Goal: Task Accomplishment & Management: Manage account settings

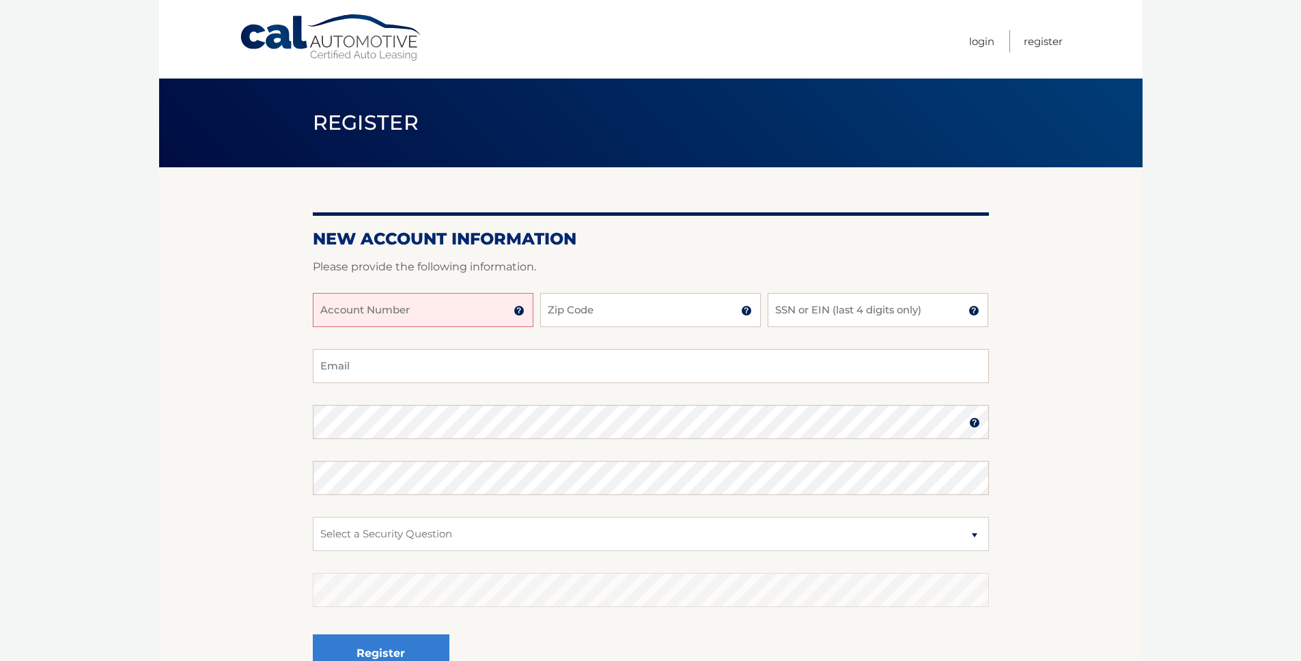
click at [484, 320] on input "Account Number" at bounding box center [423, 310] width 221 height 34
type input "44456017252"
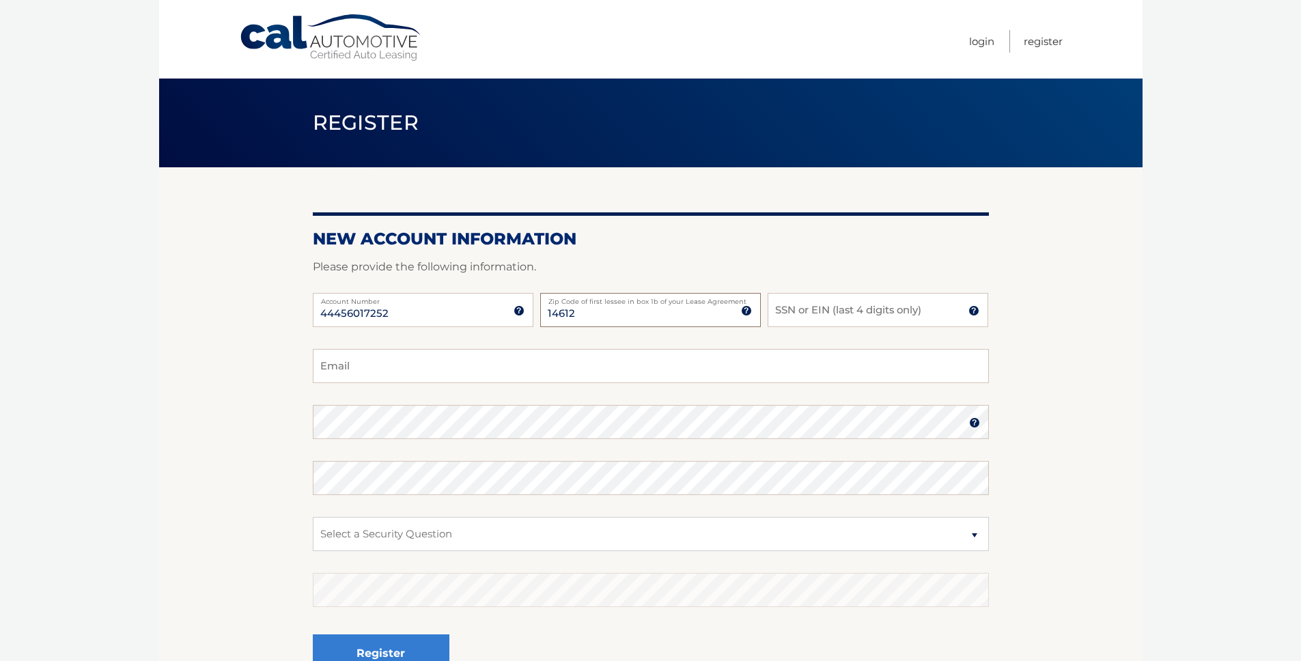
type input "14612"
type input "5048"
type input "jzlosman@gmail.com"
click at [503, 525] on select "Select a Security Question What was the name of your elementary school? What is…" at bounding box center [651, 534] width 676 height 34
select select "2"
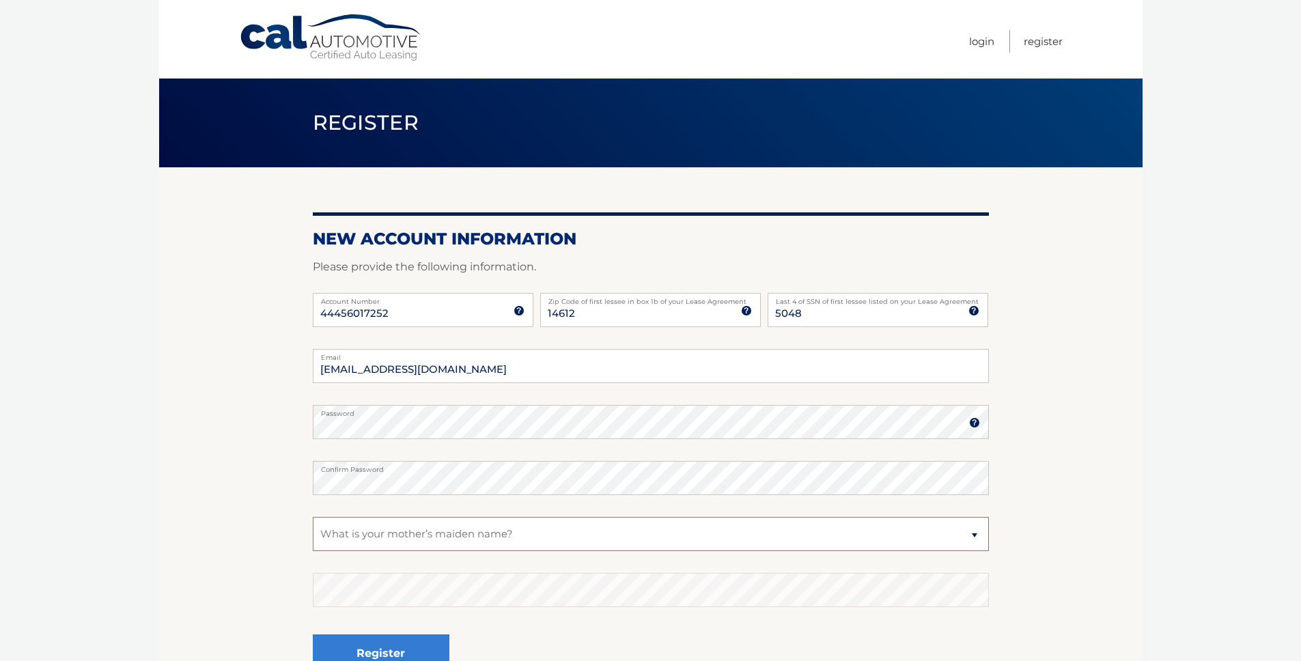
click at [313, 517] on select "Select a Security Question What was the name of your elementary school? What is…" at bounding box center [651, 534] width 676 height 34
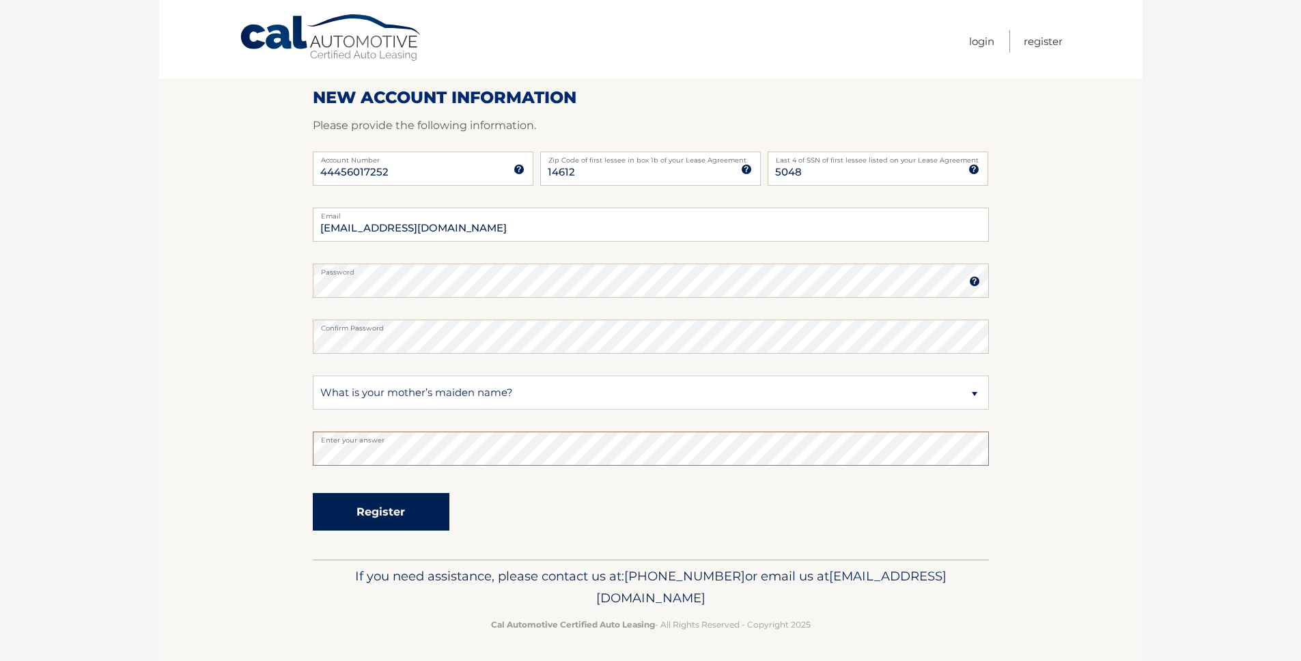
scroll to position [143, 0]
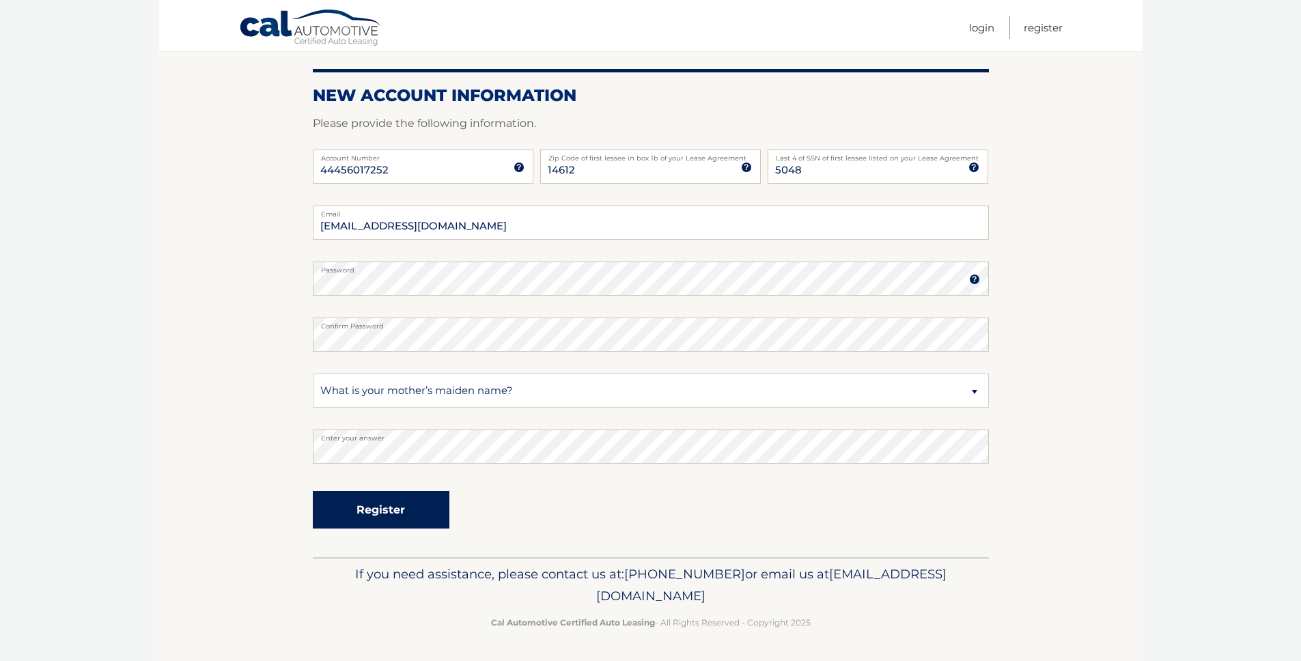
click at [408, 509] on button "Register" at bounding box center [381, 510] width 137 height 38
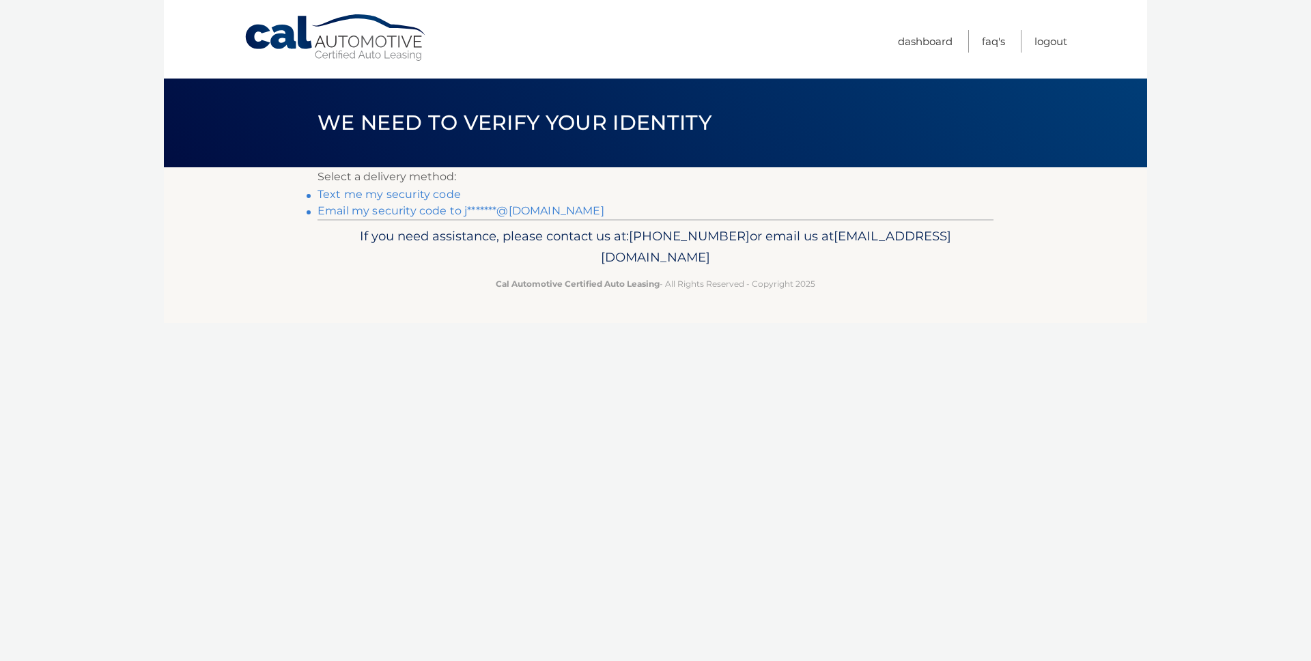
click at [393, 193] on link "Text me my security code" at bounding box center [388, 194] width 143 height 13
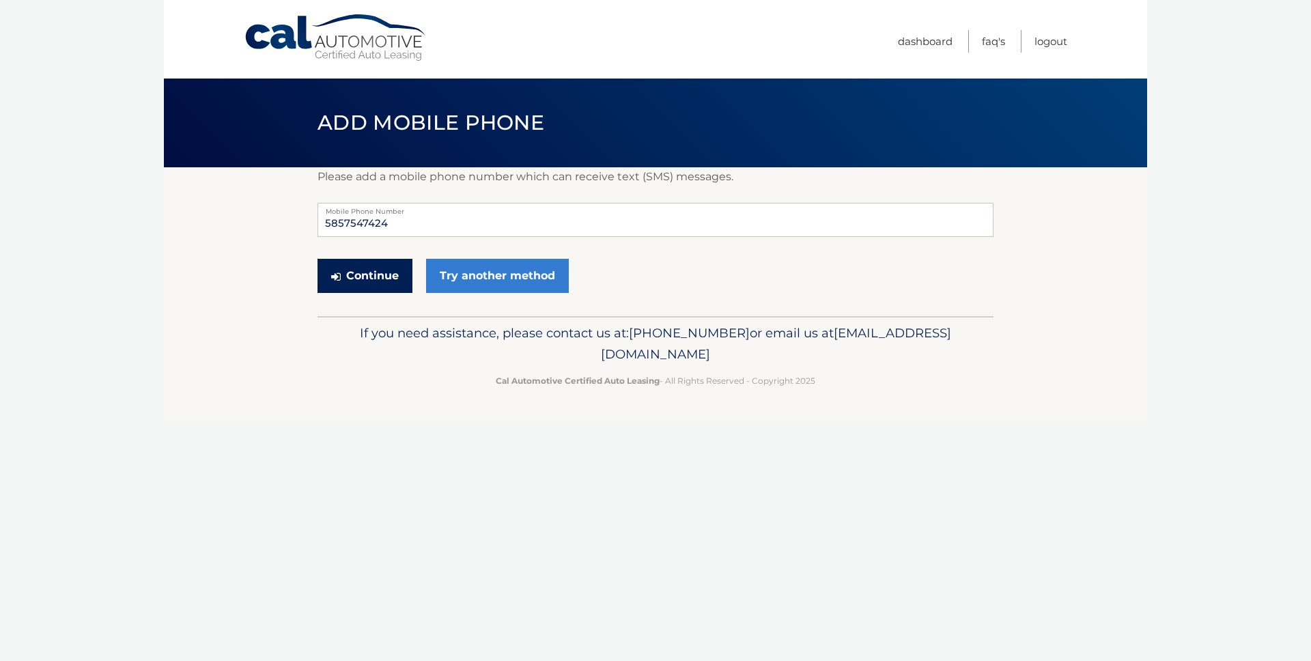
click at [387, 277] on button "Continue" at bounding box center [364, 276] width 95 height 34
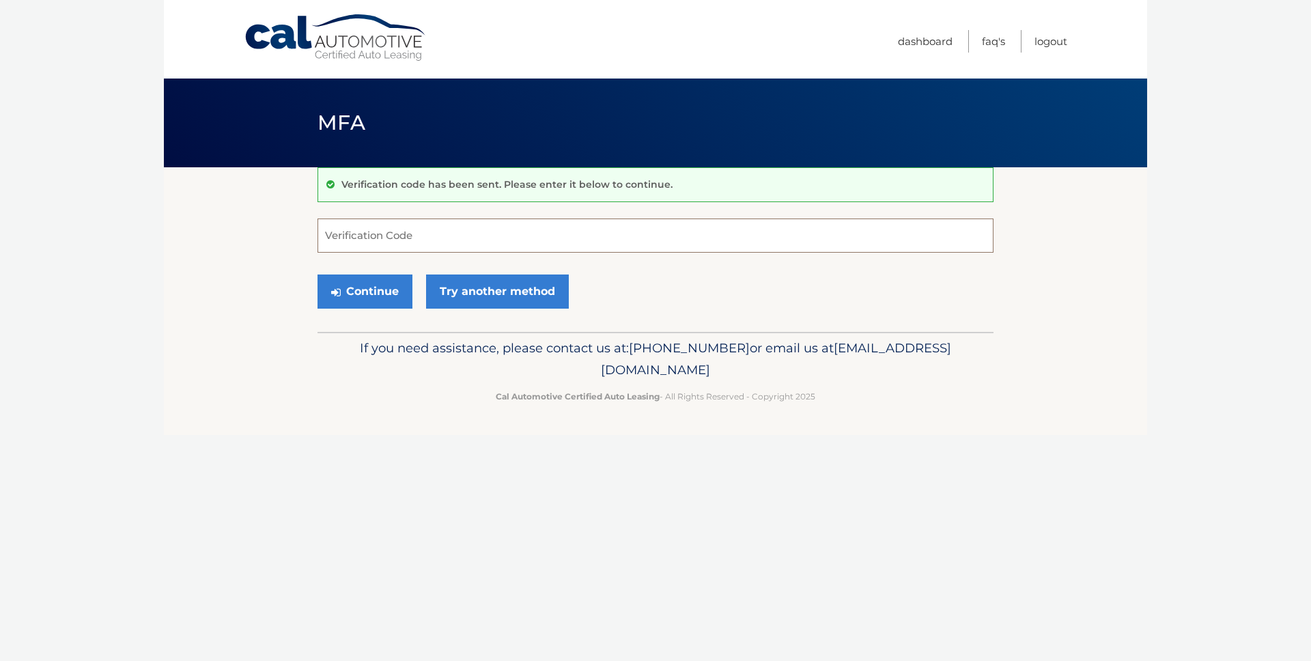
click at [393, 244] on input "Verification Code" at bounding box center [655, 235] width 676 height 34
type input "674803"
click at [317, 274] on button "Continue" at bounding box center [364, 291] width 95 height 34
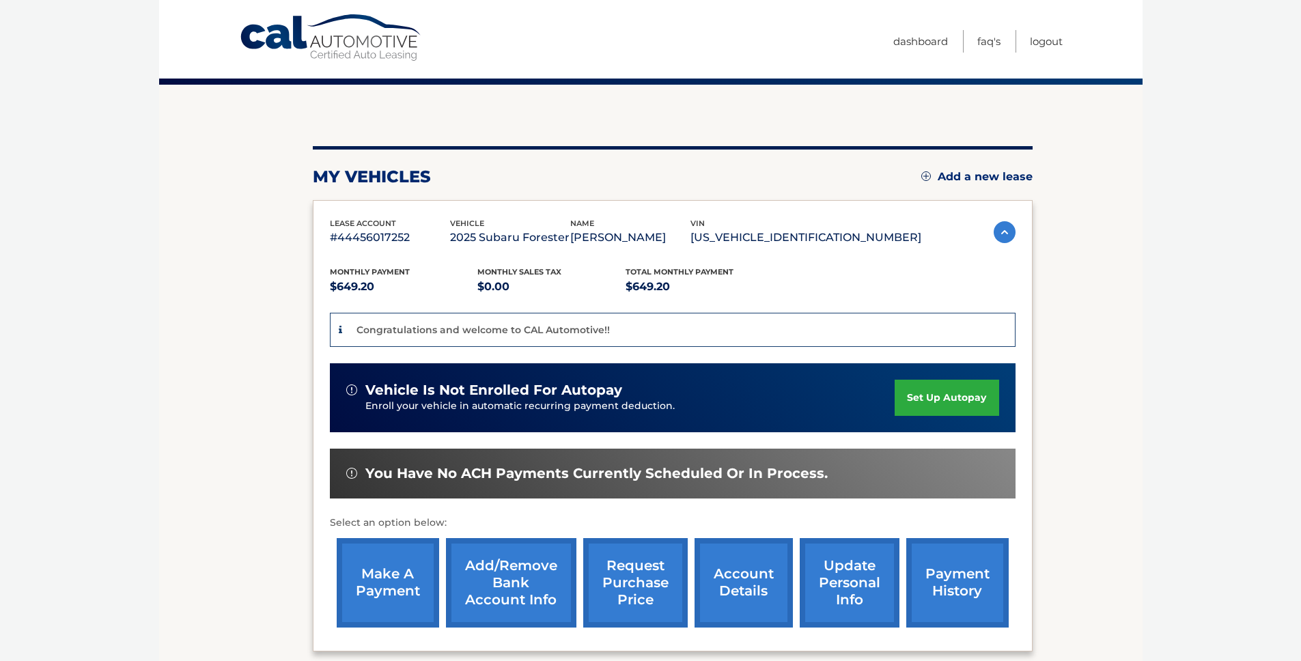
scroll to position [181, 0]
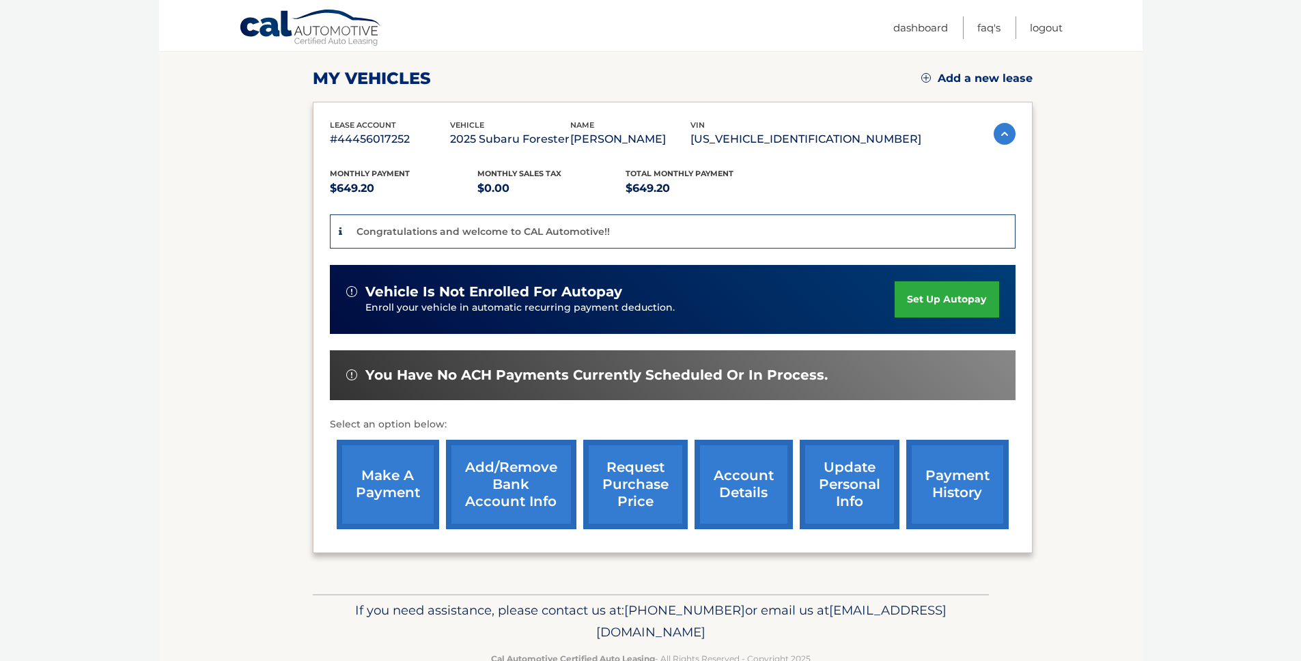
click at [916, 305] on link "set up autopay" at bounding box center [946, 299] width 104 height 36
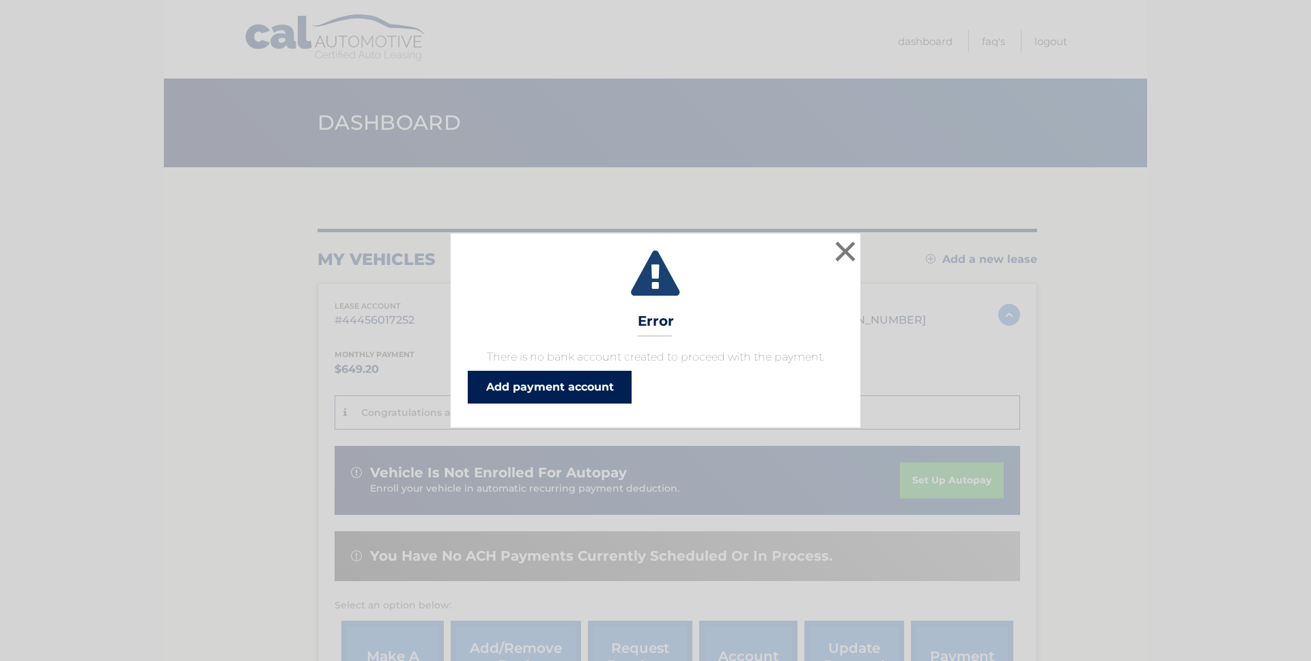
click at [554, 394] on link "Add payment account" at bounding box center [550, 387] width 164 height 33
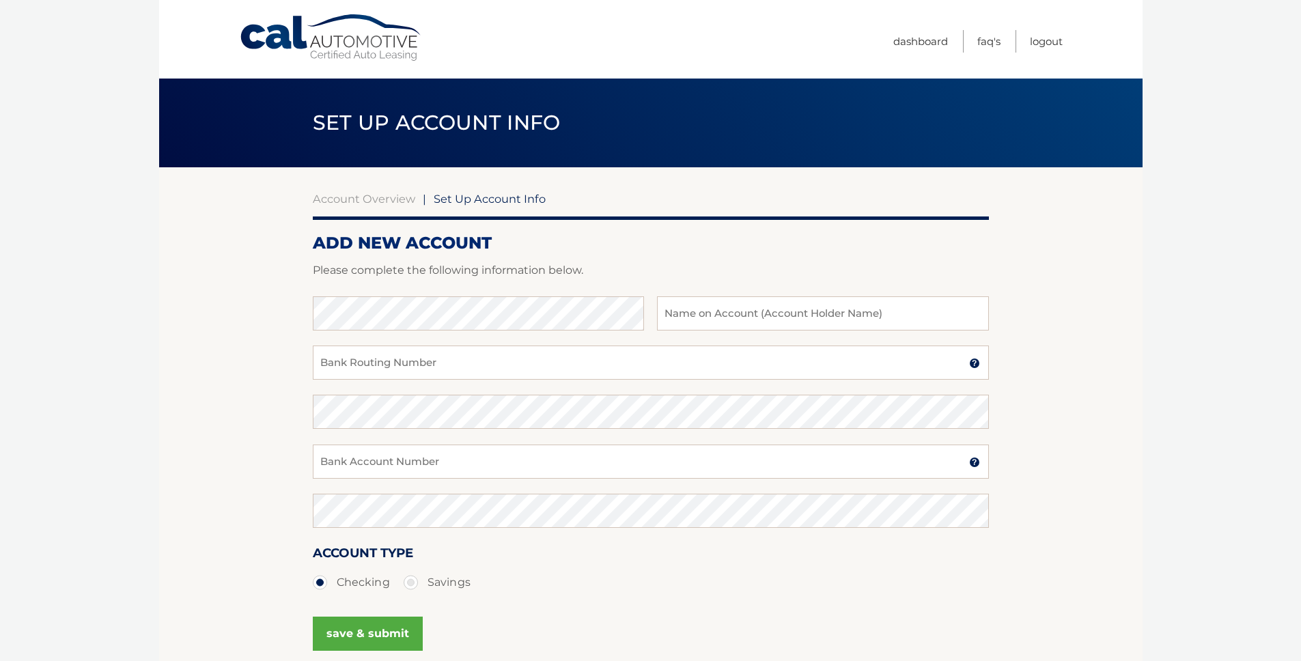
click at [544, 331] on div "Bank Name Name on Account (Account Holder Name)" at bounding box center [651, 320] width 676 height 49
type input "[PERSON_NAME]"
click at [423, 359] on input "Bank Routing Number" at bounding box center [651, 362] width 676 height 34
click at [421, 354] on input "Bank Routing Number" at bounding box center [651, 362] width 676 height 34
type input "022300173"
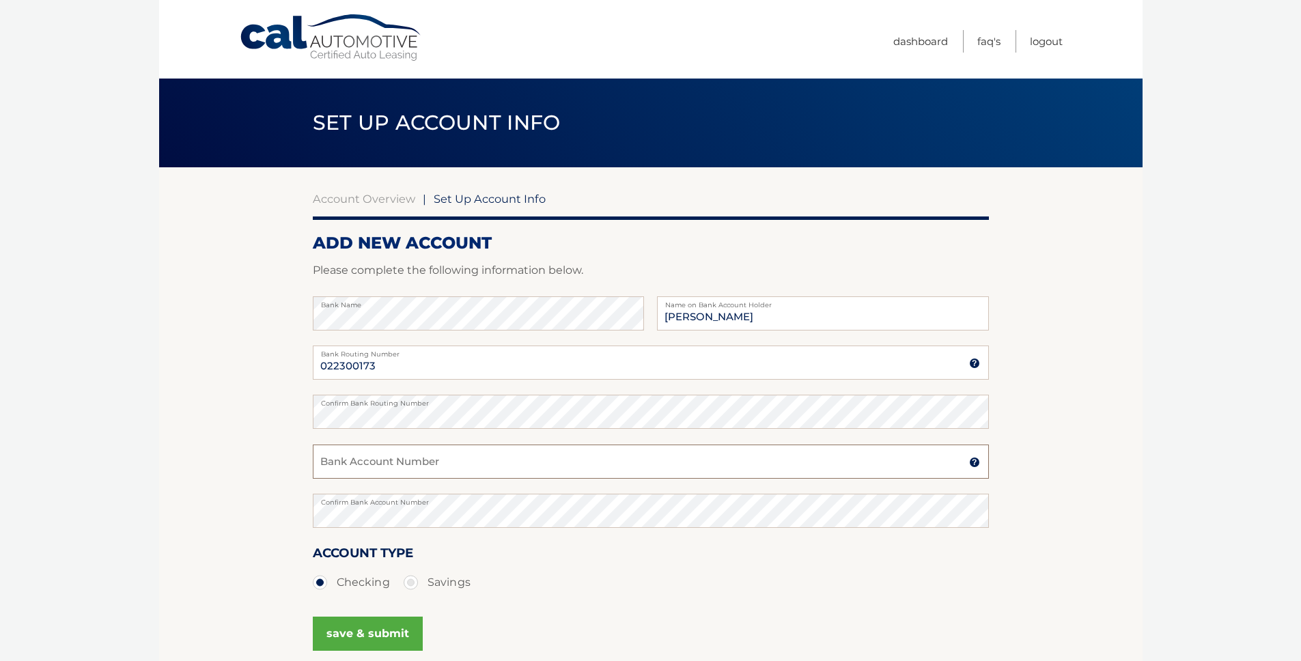
click at [378, 471] on input "Bank Account Number" at bounding box center [651, 461] width 676 height 34
type input "817910185"
click at [363, 623] on button "save & submit" at bounding box center [368, 633] width 110 height 34
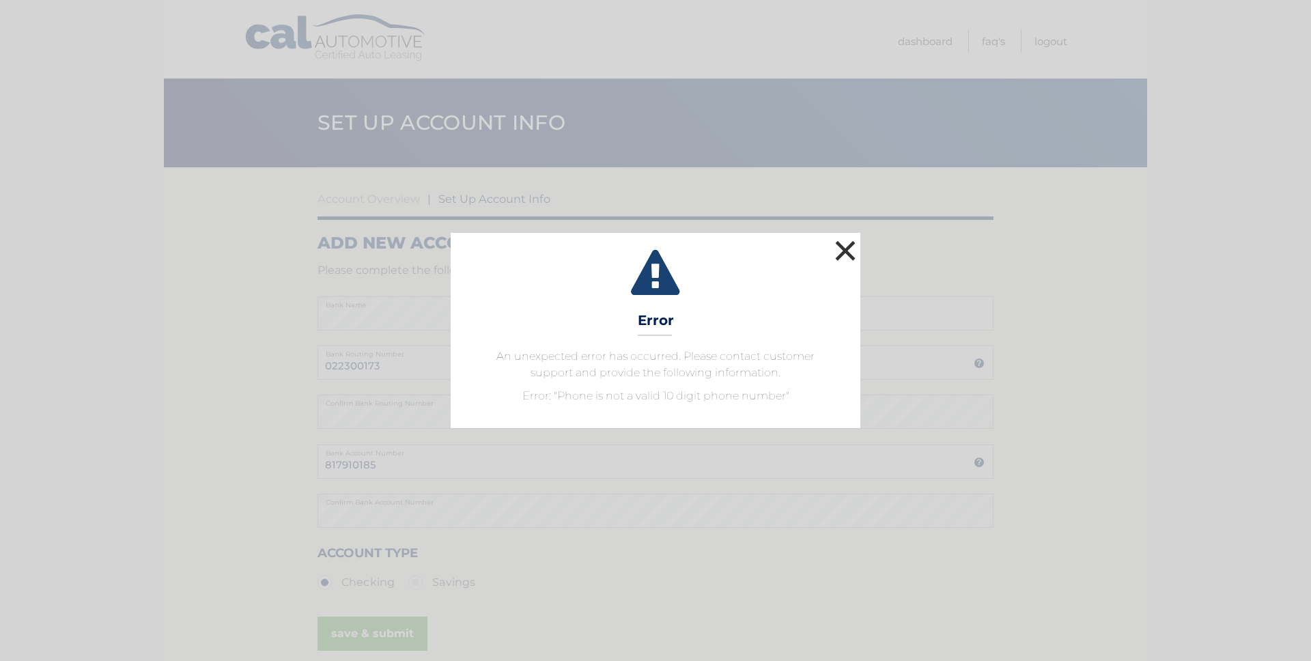
click at [847, 243] on button "×" at bounding box center [845, 250] width 27 height 27
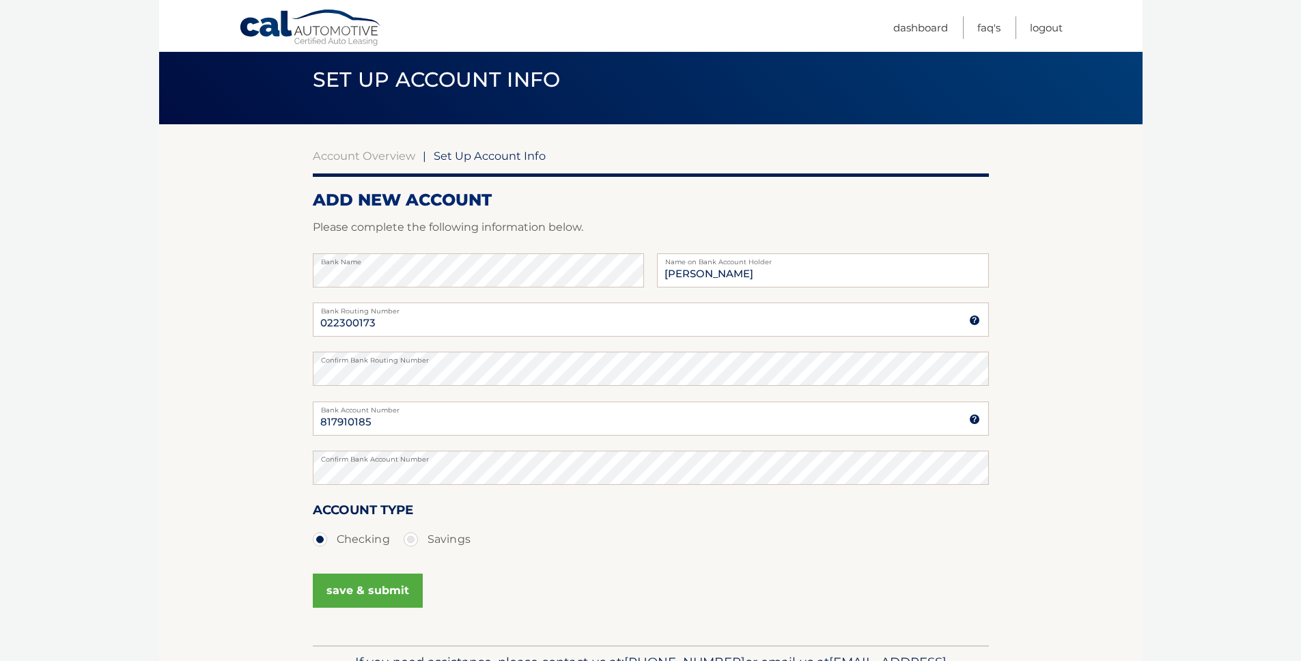
scroll to position [27, 0]
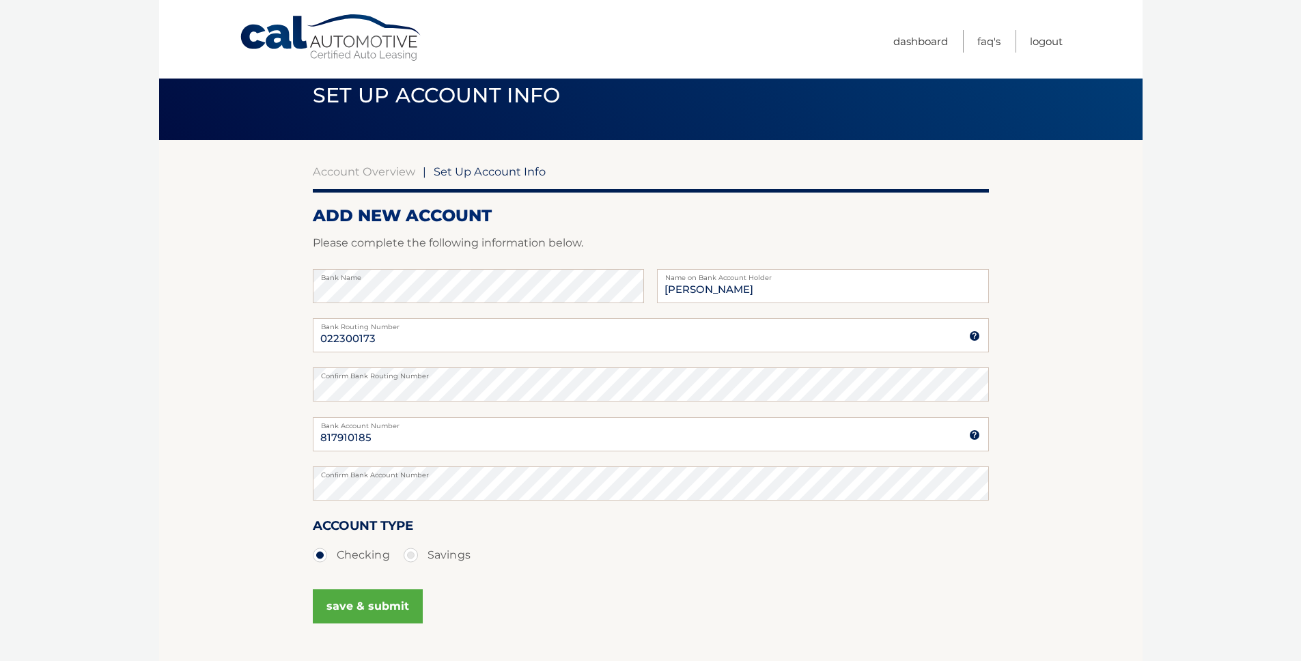
click at [370, 598] on button "save & submit" at bounding box center [368, 606] width 110 height 34
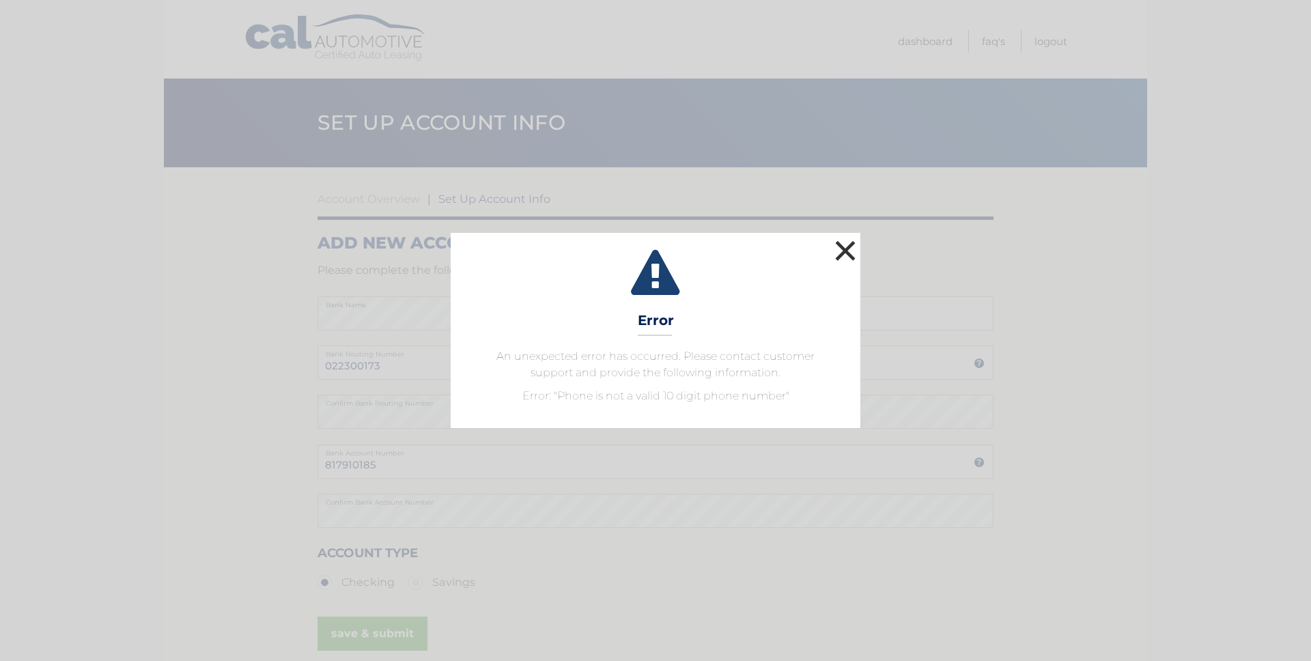
click at [840, 251] on button "×" at bounding box center [845, 250] width 27 height 27
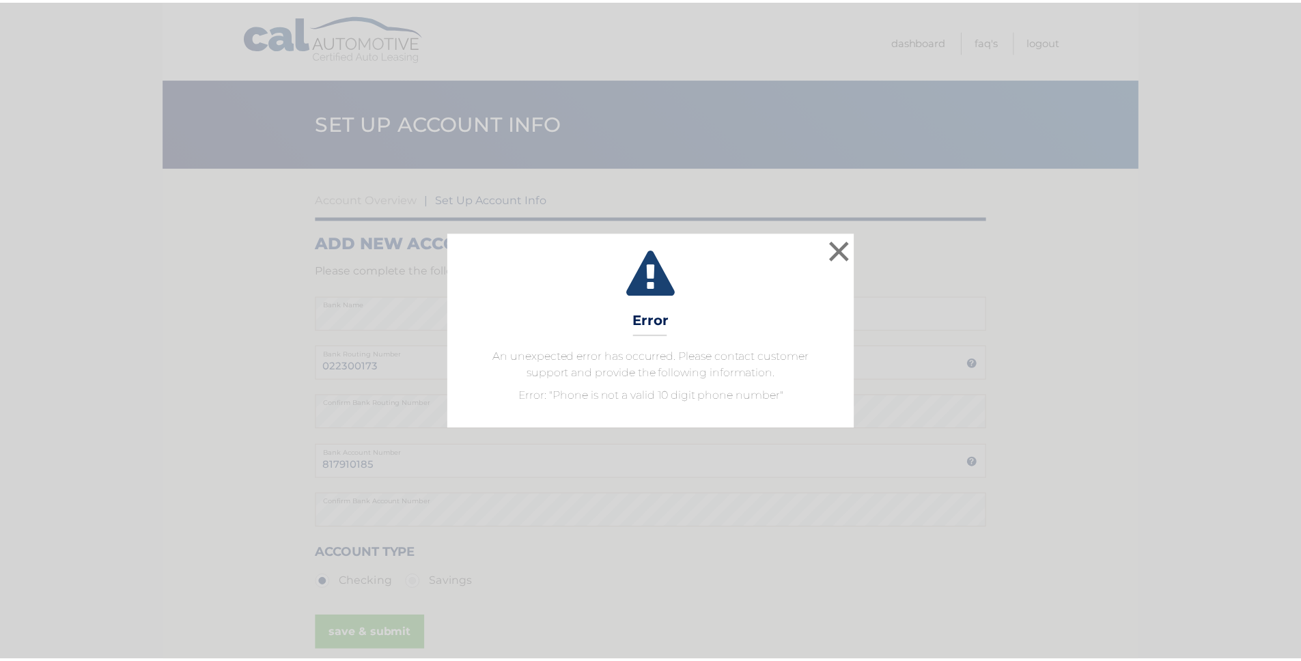
scroll to position [27, 0]
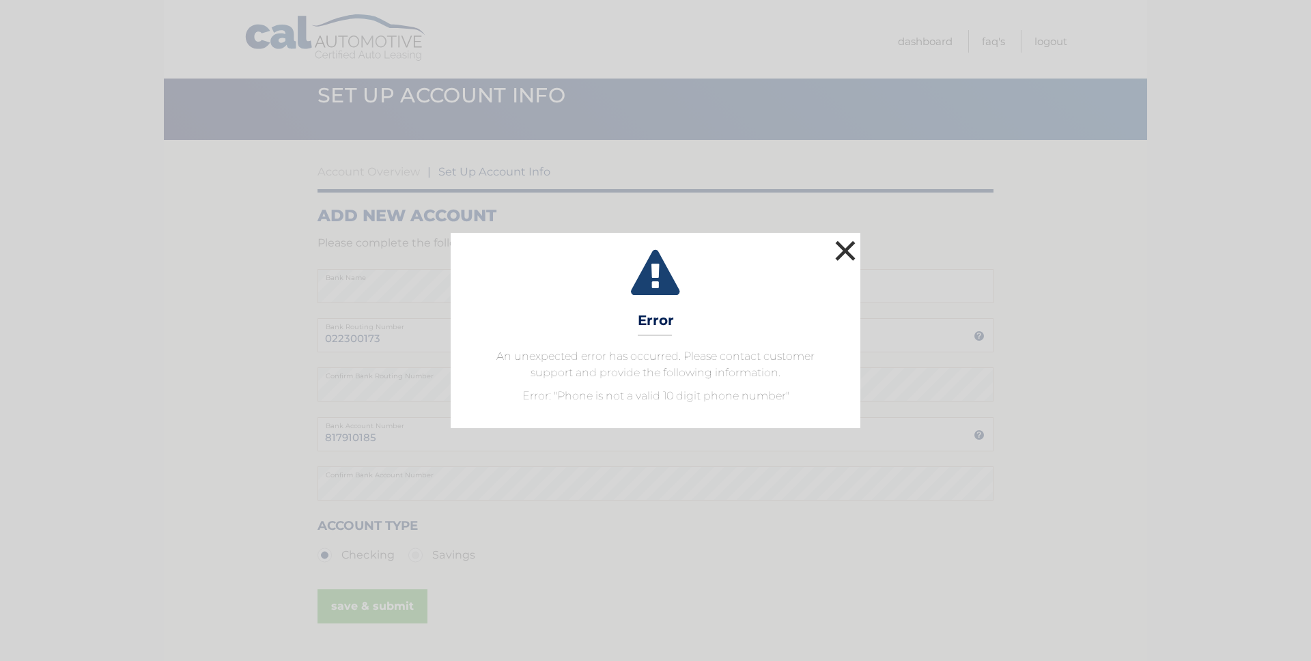
click at [846, 244] on button "×" at bounding box center [845, 250] width 27 height 27
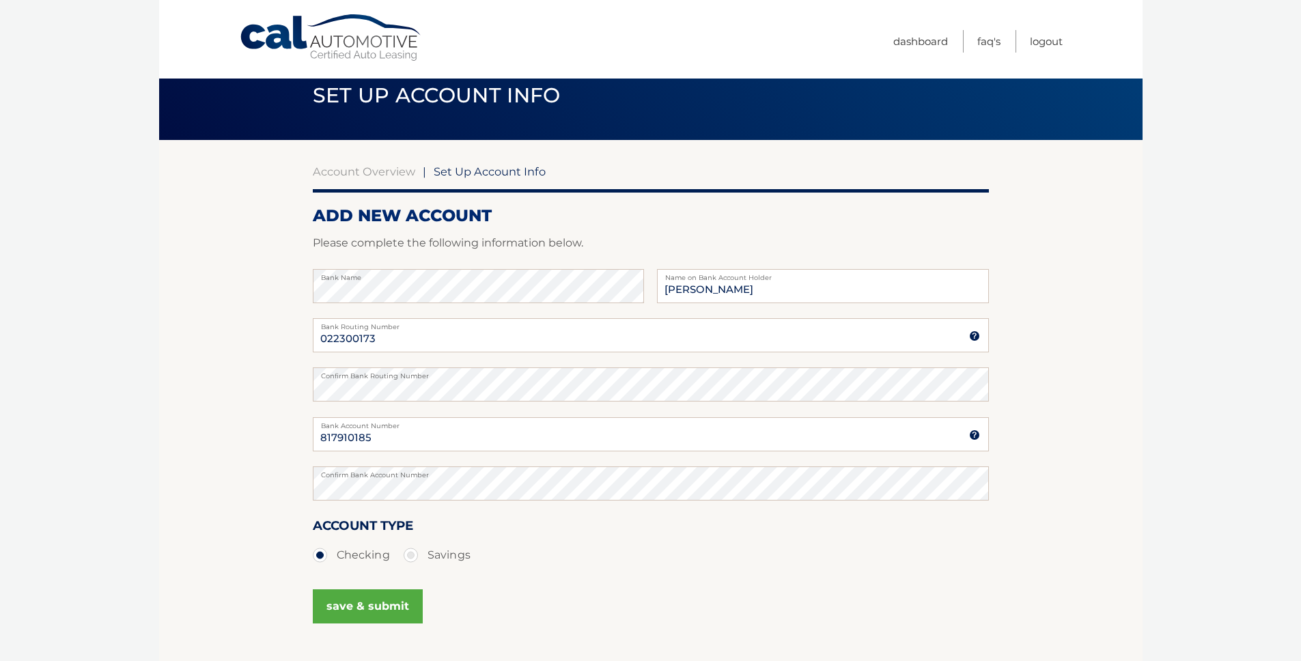
click at [358, 205] on h2 "ADD NEW ACCOUNT" at bounding box center [651, 215] width 676 height 20
click at [365, 170] on link "Account Overview" at bounding box center [364, 172] width 102 height 14
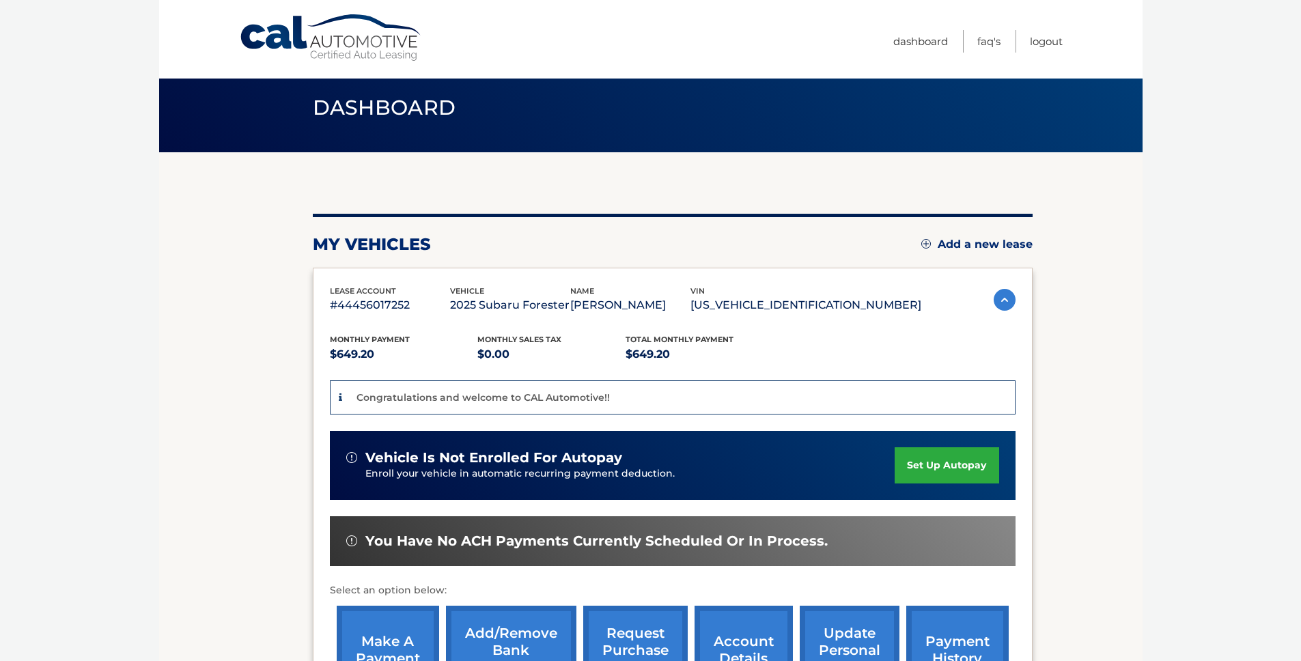
scroll to position [212, 0]
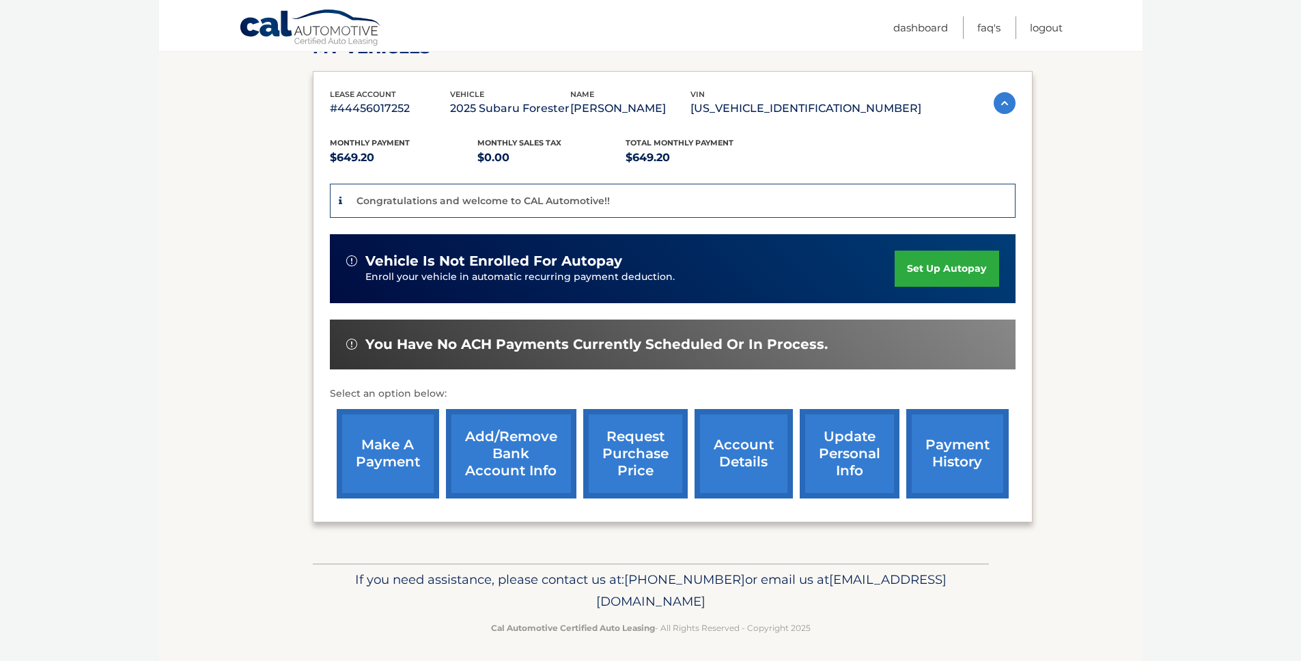
click at [947, 274] on link "set up autopay" at bounding box center [946, 269] width 104 height 36
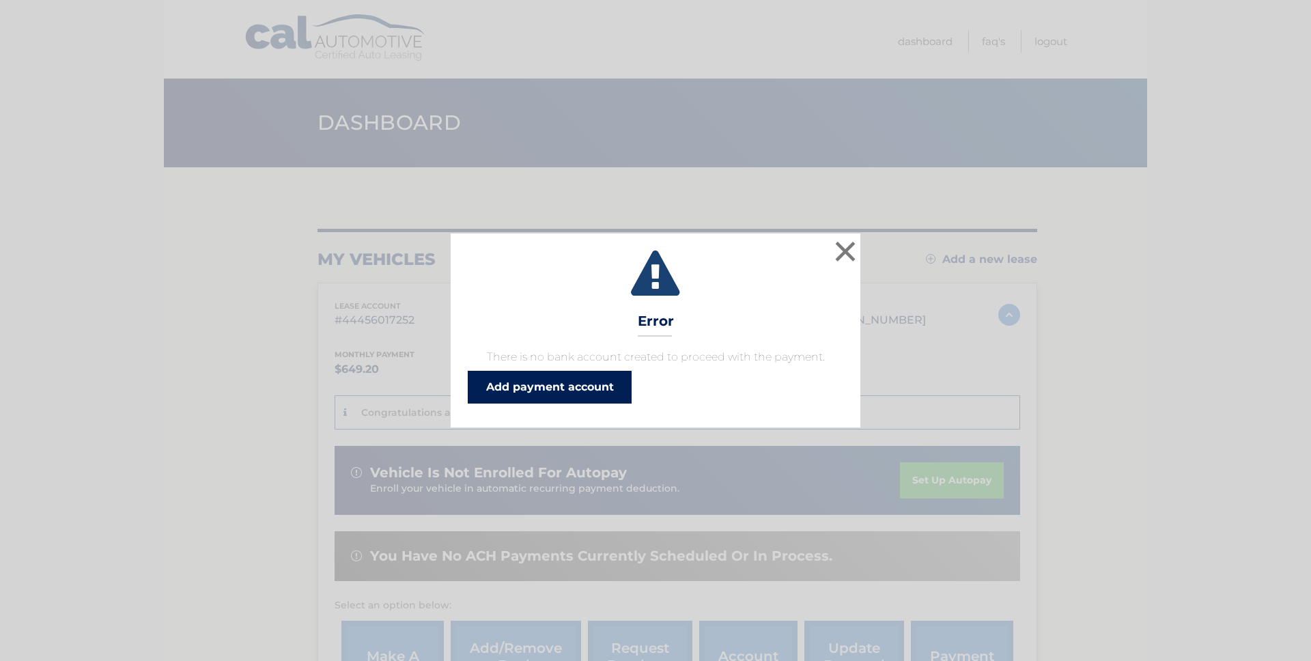
click at [577, 386] on link "Add payment account" at bounding box center [550, 387] width 164 height 33
click at [849, 249] on button "×" at bounding box center [845, 251] width 27 height 27
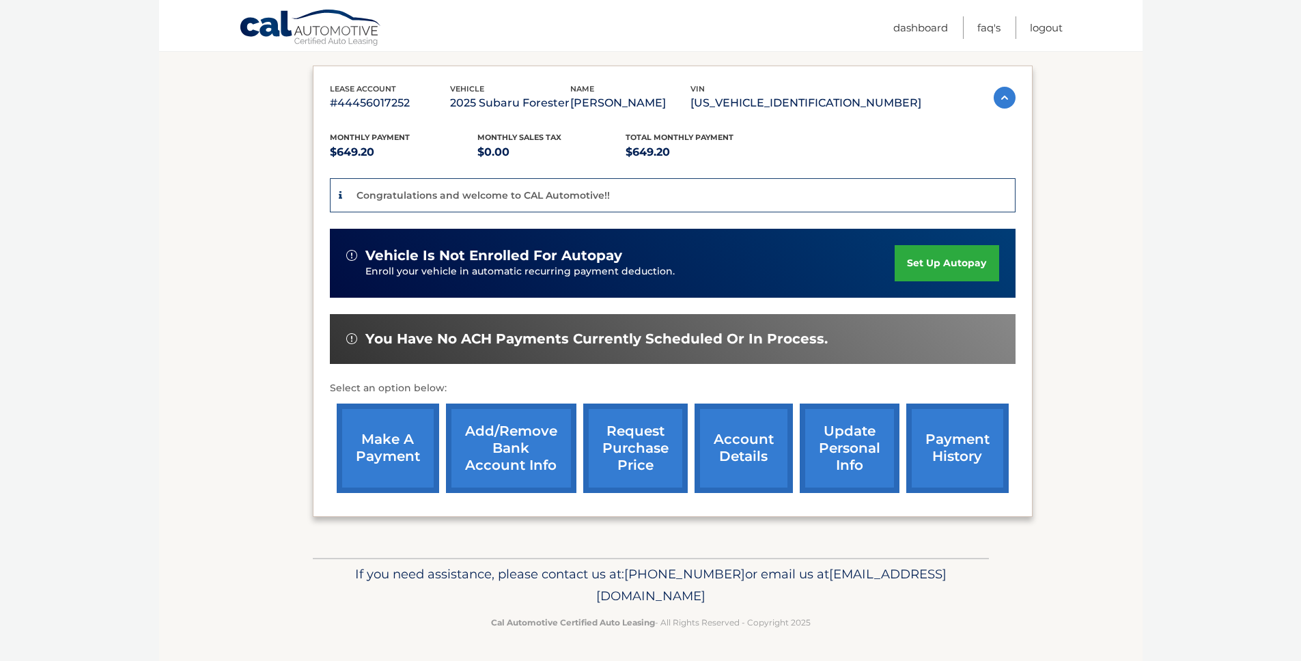
scroll to position [218, 0]
click at [856, 444] on link "update personal info" at bounding box center [849, 447] width 100 height 89
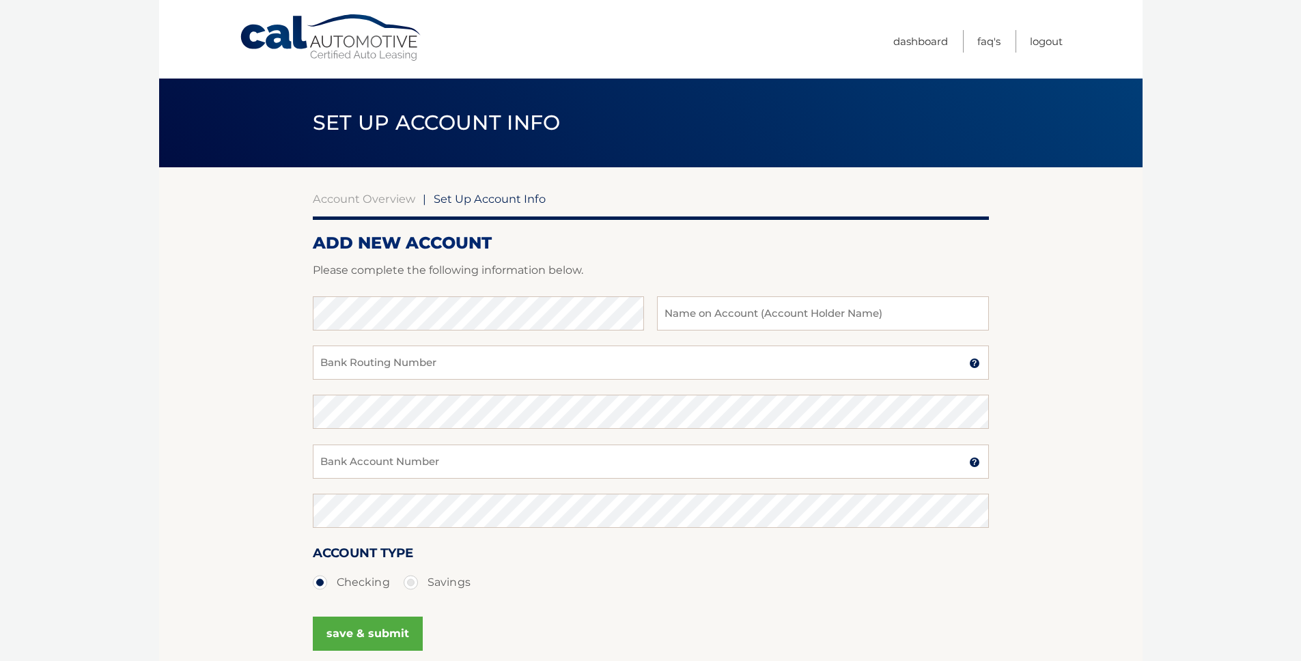
click at [417, 578] on label "Savings" at bounding box center [436, 582] width 67 height 27
click at [417, 578] on input "Savings" at bounding box center [416, 580] width 14 height 22
radio input "true"
click at [364, 582] on label "Checking" at bounding box center [351, 582] width 77 height 27
click at [332, 582] on input "Checking" at bounding box center [325, 580] width 14 height 22
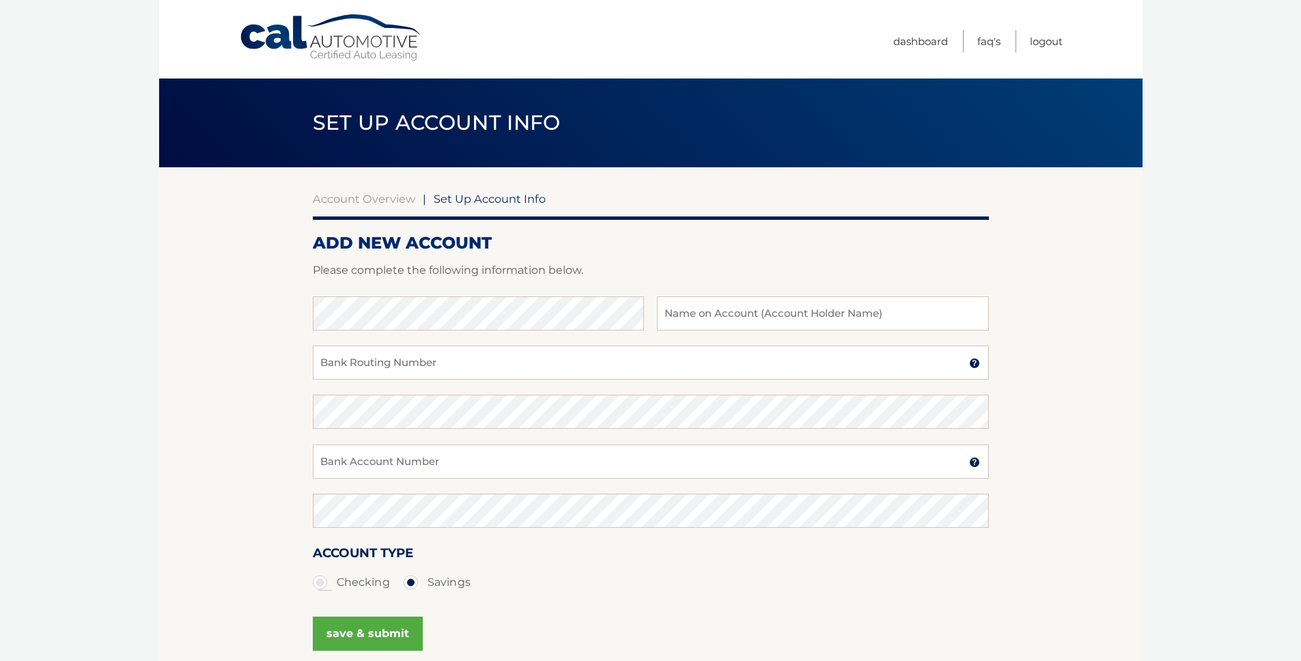
radio input "true"
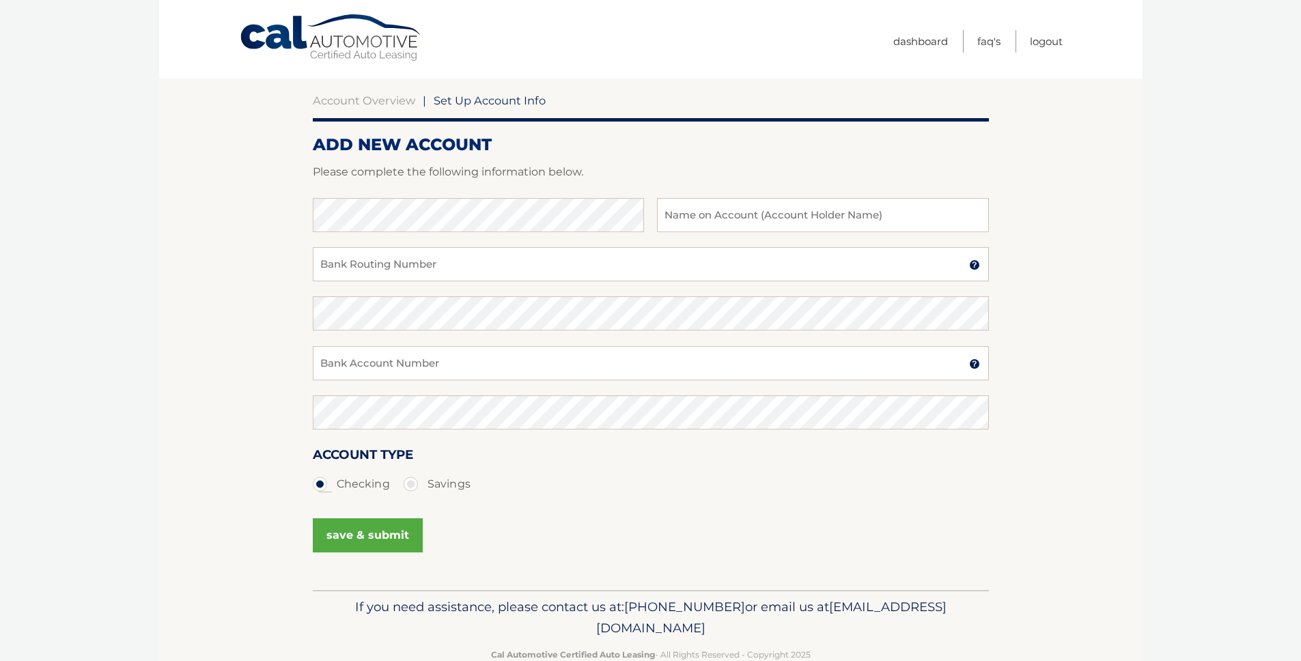
scroll to position [131, 0]
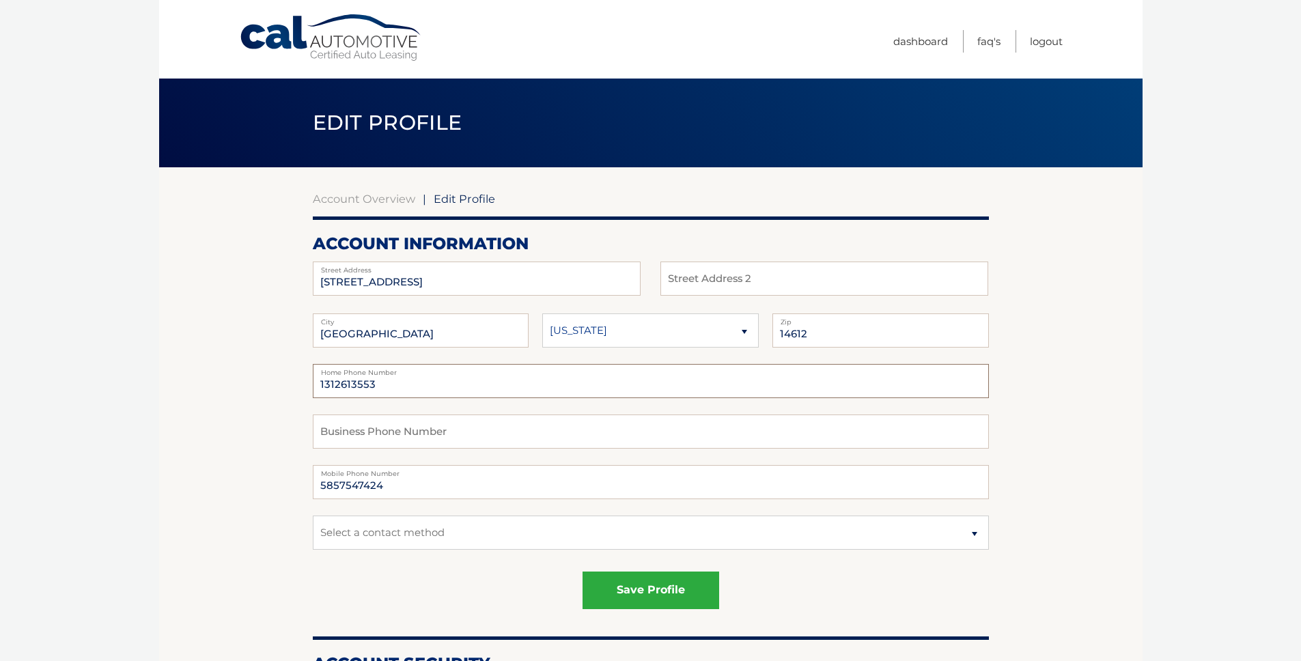
click at [443, 383] on input "1312613553" at bounding box center [651, 381] width 676 height 34
type input "5857547424"
click at [486, 575] on div "save profile" at bounding box center [651, 590] width 676 height 38
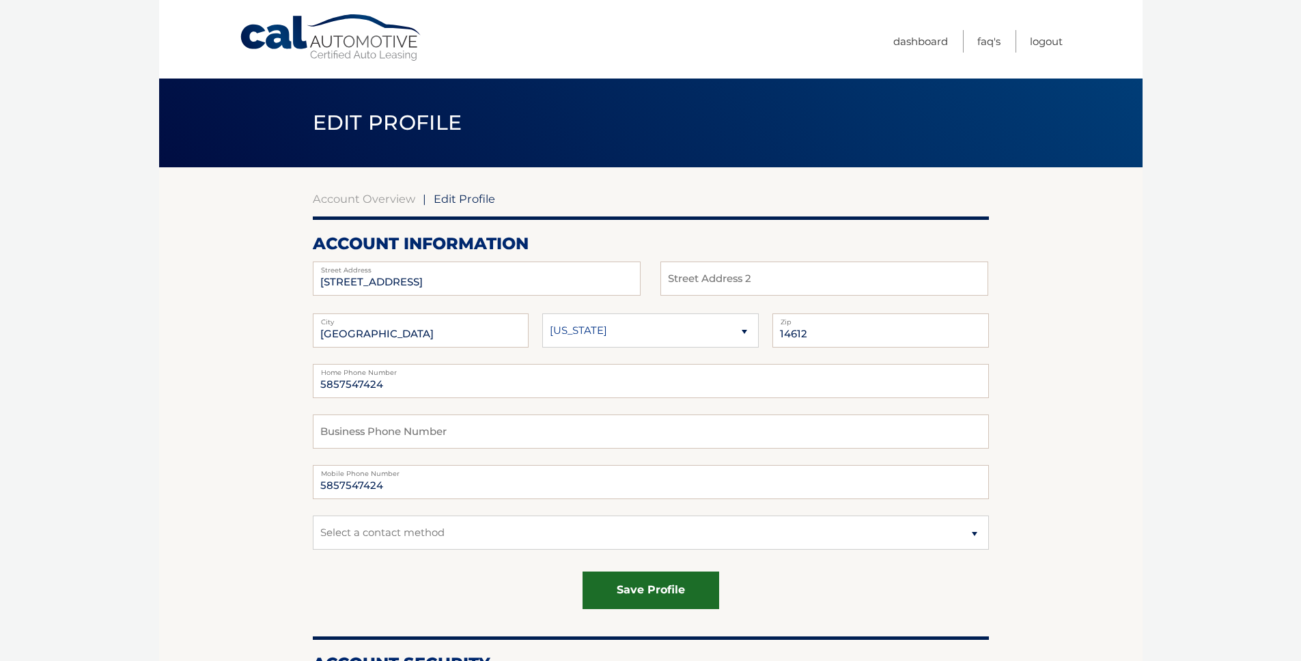
click at [623, 589] on button "save profile" at bounding box center [650, 590] width 137 height 38
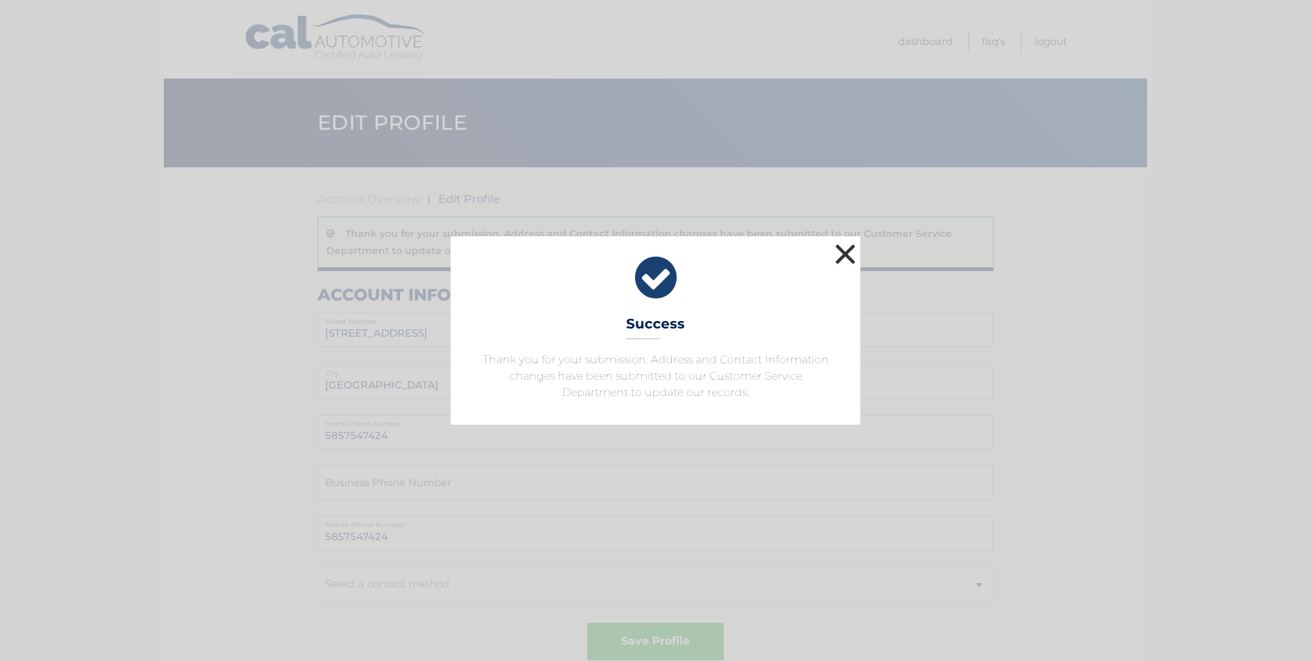
click at [844, 247] on button "×" at bounding box center [845, 253] width 27 height 27
click at [845, 245] on button "×" at bounding box center [845, 253] width 27 height 27
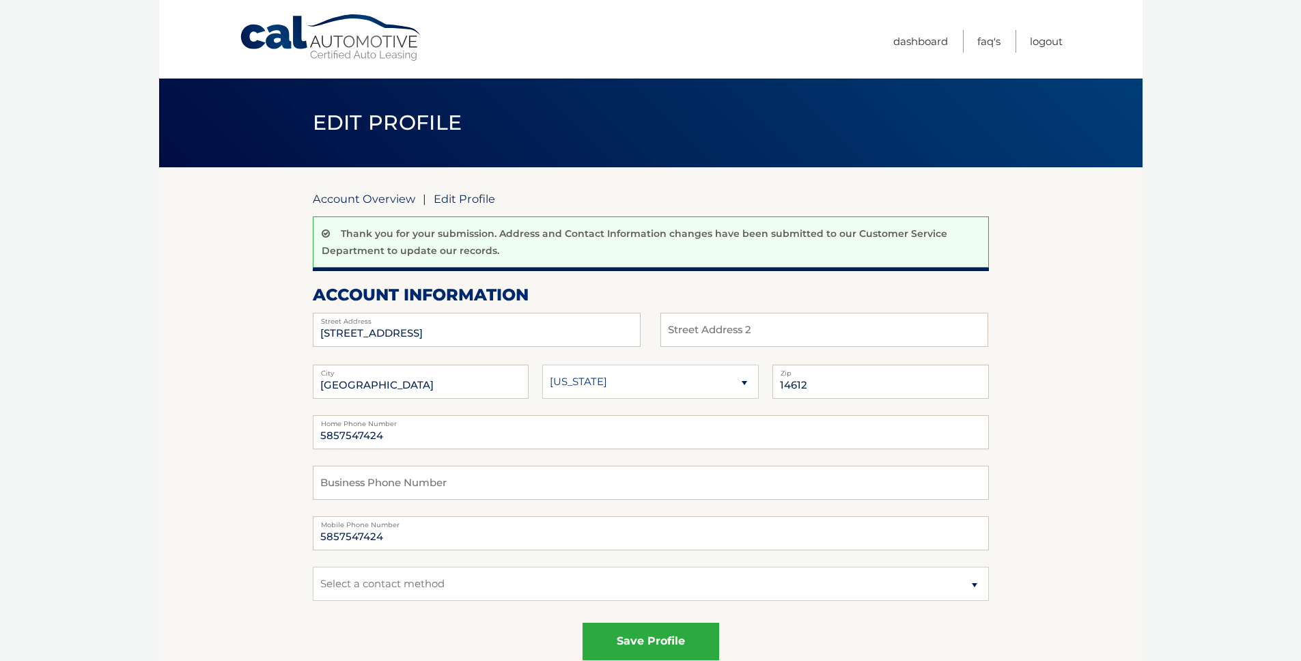
click at [337, 195] on link "Account Overview" at bounding box center [364, 199] width 102 height 14
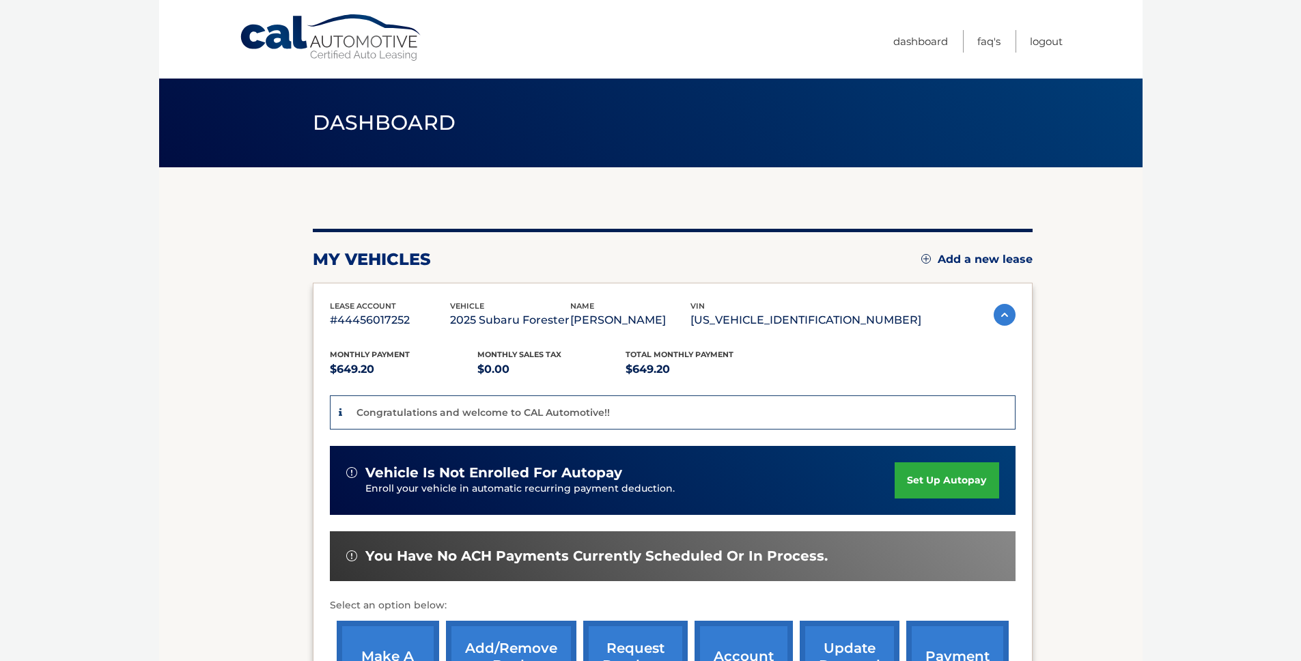
click at [945, 473] on link "set up autopay" at bounding box center [946, 480] width 104 height 36
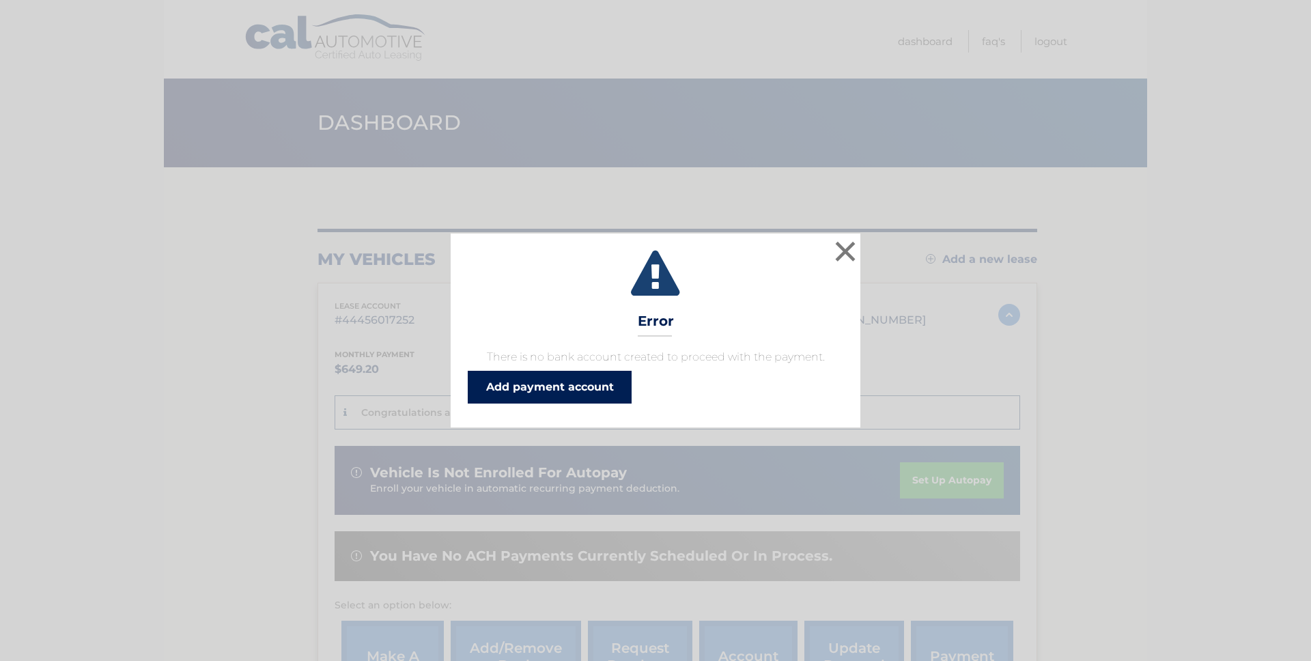
click at [576, 392] on link "Add payment account" at bounding box center [550, 387] width 164 height 33
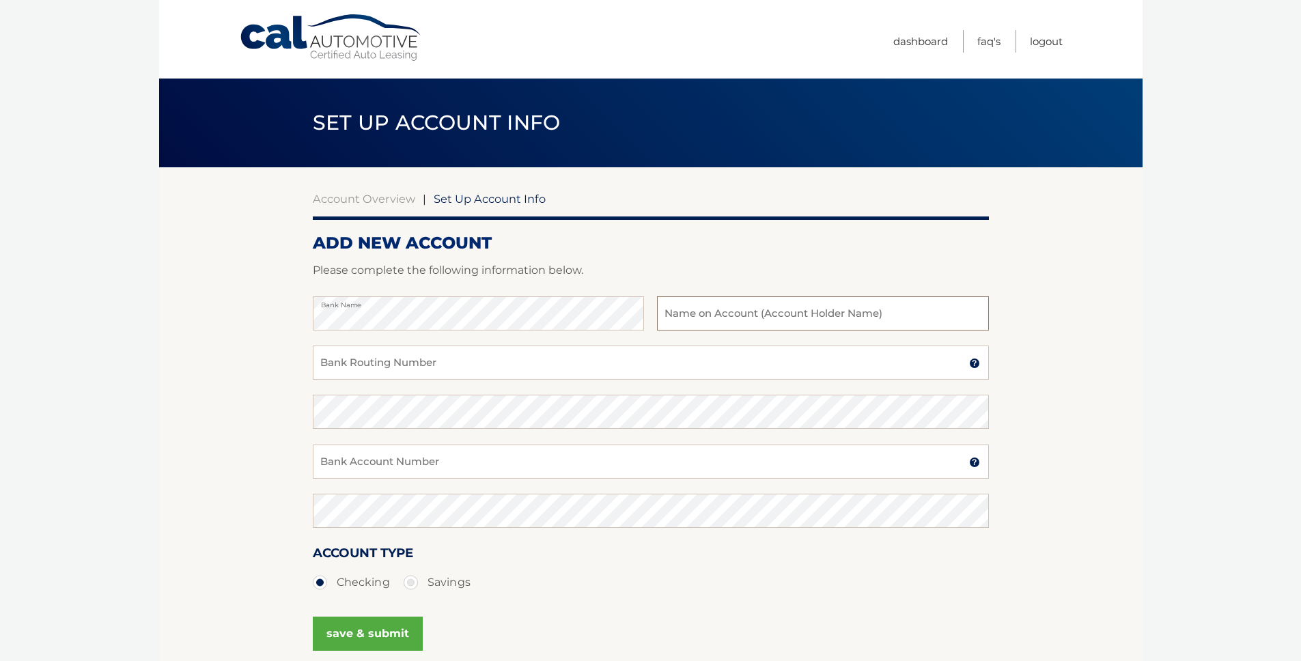
click at [731, 317] on input "text" at bounding box center [822, 313] width 331 height 34
type input "Jeremy Zaborowski"
click at [573, 362] on input "Bank Routing Number" at bounding box center [651, 362] width 676 height 34
type input "022300173"
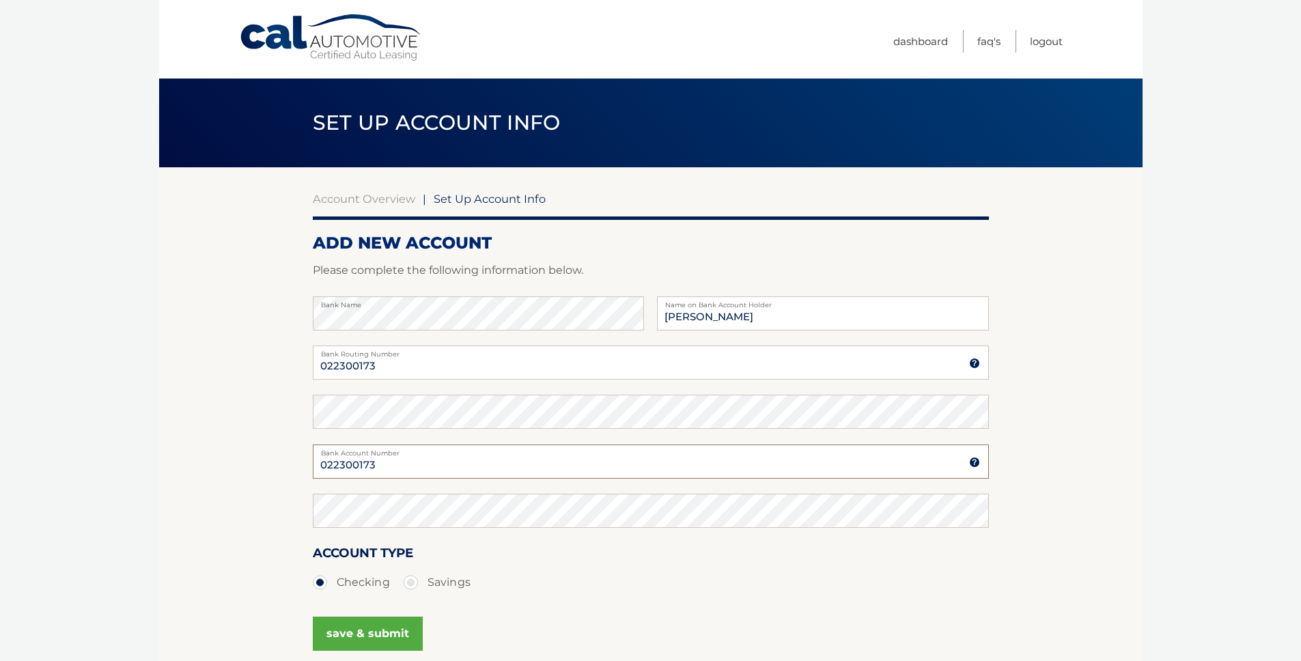
click at [463, 459] on input "022300173" at bounding box center [651, 461] width 676 height 34
click at [415, 449] on label "Bank Account Number" at bounding box center [651, 449] width 676 height 11
click at [415, 449] on input "022300173" at bounding box center [651, 461] width 676 height 34
click at [407, 459] on input "022300173" at bounding box center [651, 461] width 676 height 34
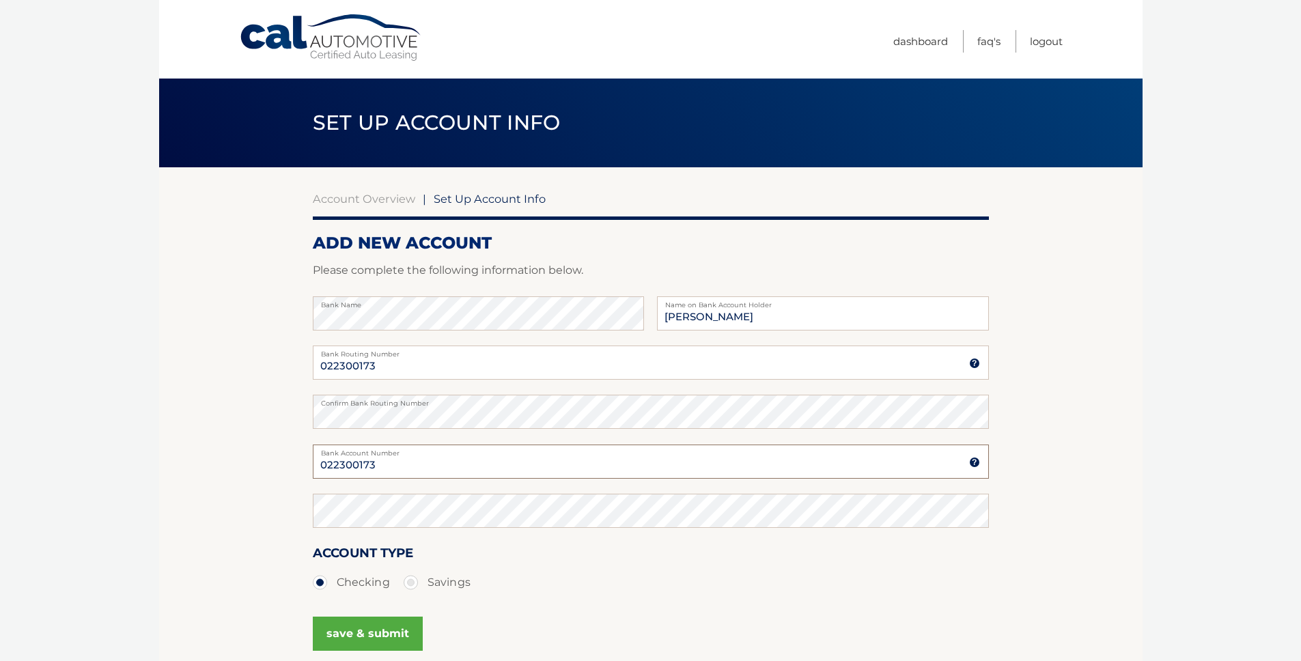
click at [407, 459] on input "022300173" at bounding box center [651, 461] width 676 height 34
type input "817910185"
click at [365, 632] on button "save & submit" at bounding box center [368, 633] width 110 height 34
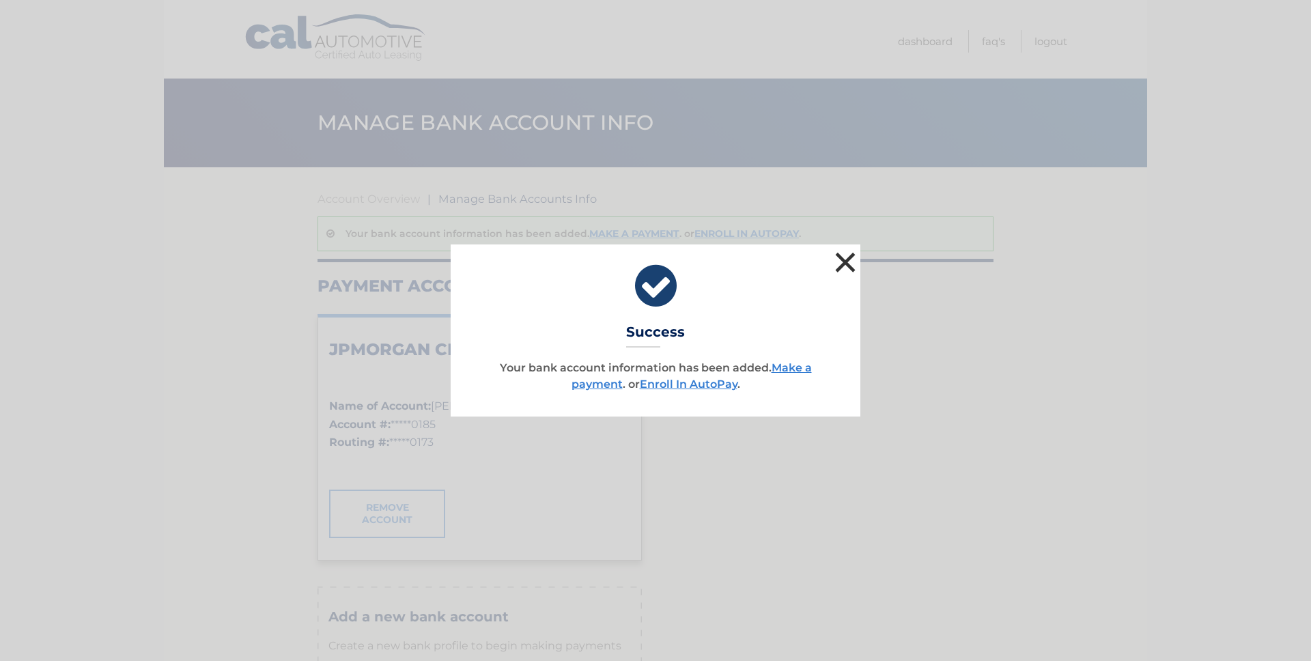
click at [846, 259] on button "×" at bounding box center [845, 262] width 27 height 27
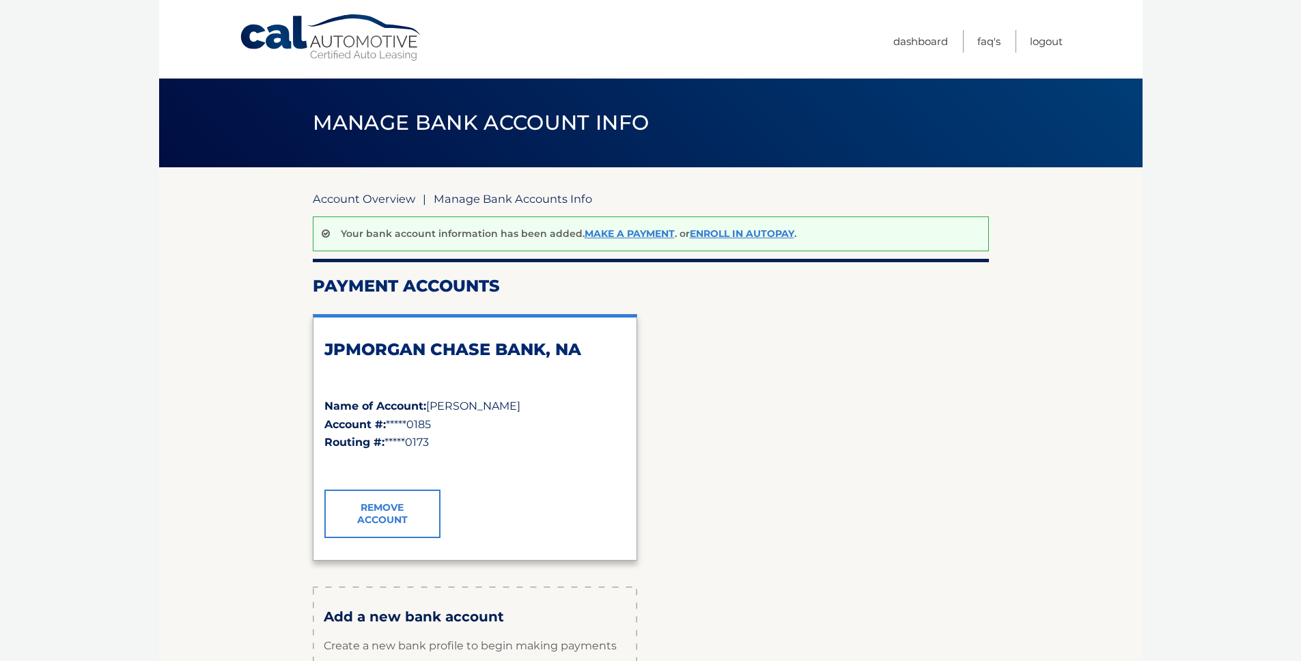
click at [366, 201] on link "Account Overview" at bounding box center [364, 199] width 102 height 14
